Goal: Task Accomplishment & Management: Use online tool/utility

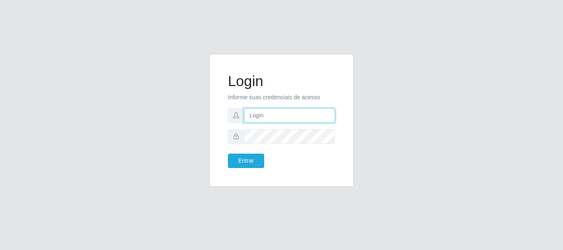
click at [249, 109] on input "text" at bounding box center [289, 115] width 91 height 14
type input "Ubiratan@confglacer"
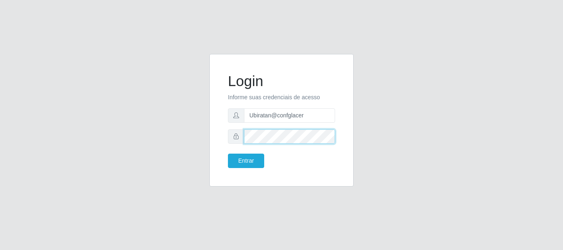
click at [228, 154] on button "Entrar" at bounding box center [246, 161] width 36 height 14
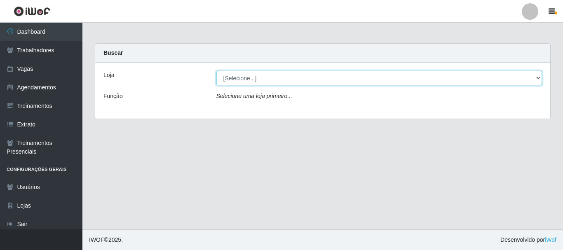
click at [539, 78] on select "[Selecione...] Glace Real Confeitaria" at bounding box center [379, 78] width 326 height 14
select select "445"
click at [216, 71] on select "[Selecione...] Glace Real Confeitaria" at bounding box center [379, 78] width 326 height 14
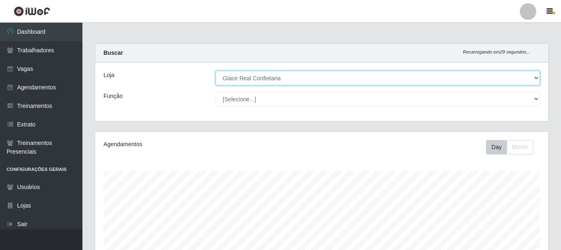
scroll to position [171, 453]
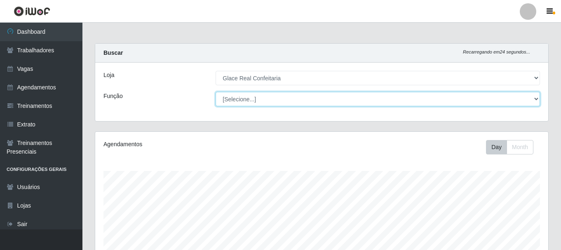
click at [534, 98] on select "[Selecione...] ASG ASG + ASG ++ Auxiliar de Cozinha Auxiliar de Cozinha + Auxil…" at bounding box center [378, 99] width 324 height 14
click at [529, 98] on select "[Selecione...] ASG ASG + ASG ++ Auxiliar de Cozinha Auxiliar de Cozinha + Auxil…" at bounding box center [378, 99] width 324 height 14
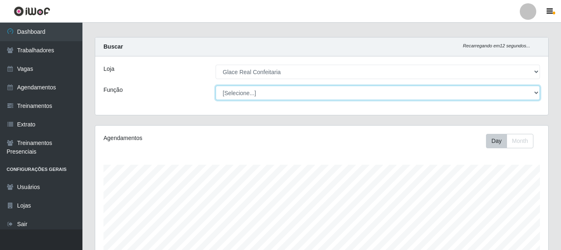
scroll to position [0, 0]
